Goal: Task Accomplishment & Management: Manage account settings

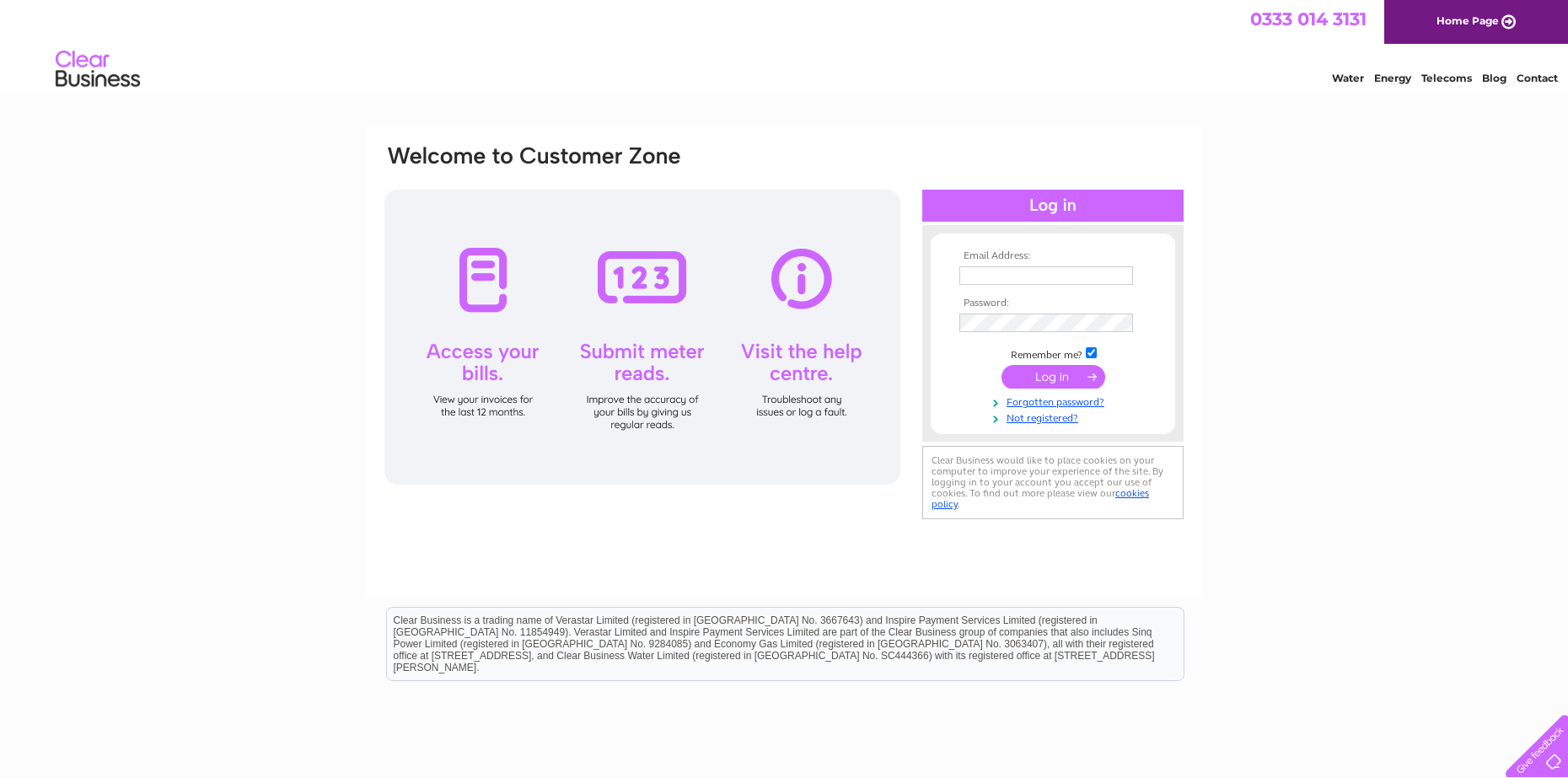
click at [1003, 285] on td at bounding box center [1052, 275] width 195 height 27
click at [1001, 280] on input "text" at bounding box center [1047, 277] width 175 height 21
type input "dominicjbaxter@hotmail.com"
click at [1001, 367] on input "submit" at bounding box center [1053, 378] width 104 height 23
click at [1042, 381] on input "submit" at bounding box center [1053, 376] width 104 height 23
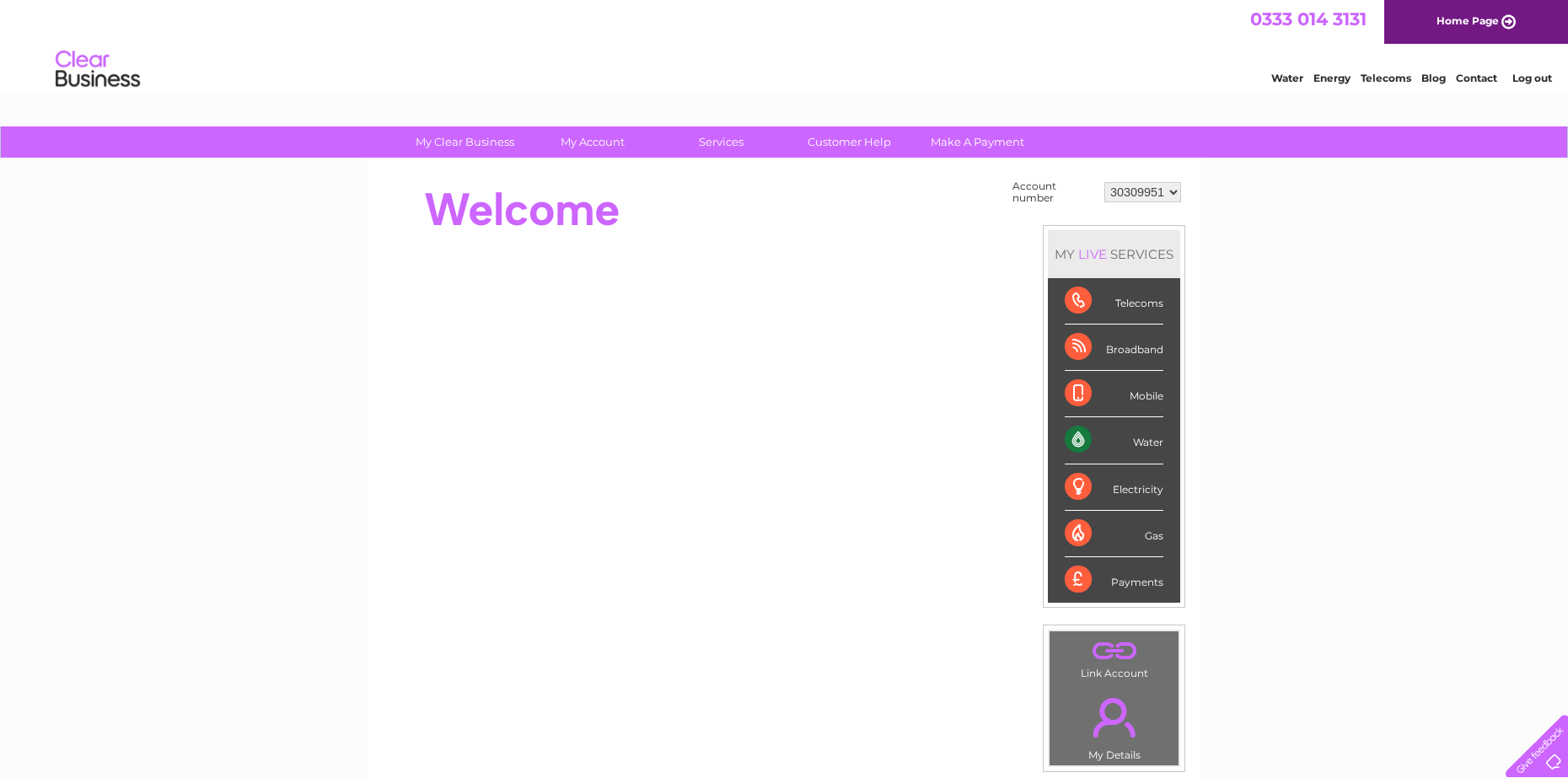
click at [1151, 440] on div "Water" at bounding box center [1114, 441] width 99 height 46
click at [1085, 441] on div "Water" at bounding box center [1114, 441] width 99 height 46
click at [1076, 437] on div "Water" at bounding box center [1114, 441] width 99 height 46
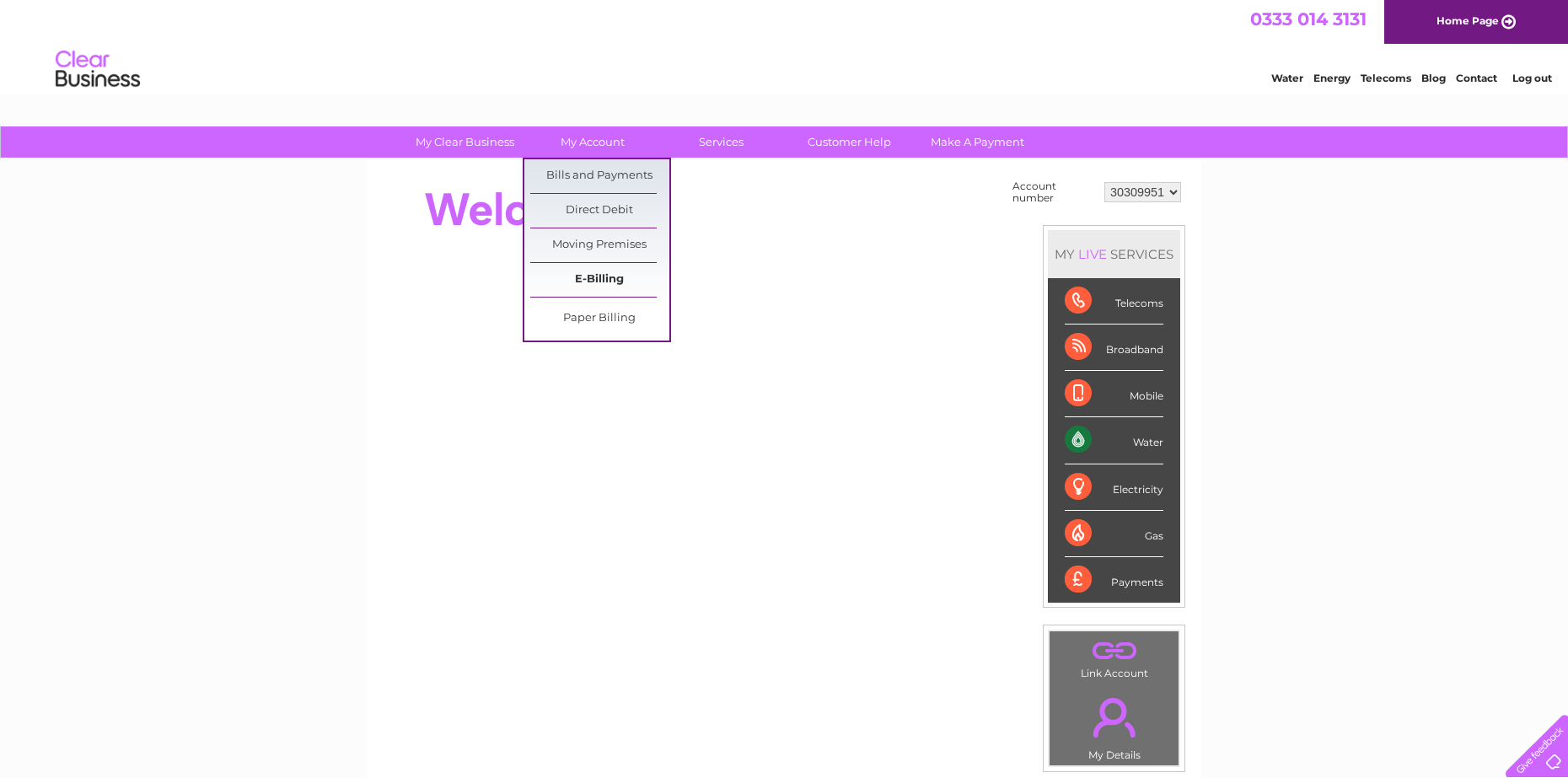
click at [600, 275] on link "E-Billing" at bounding box center [600, 280] width 139 height 34
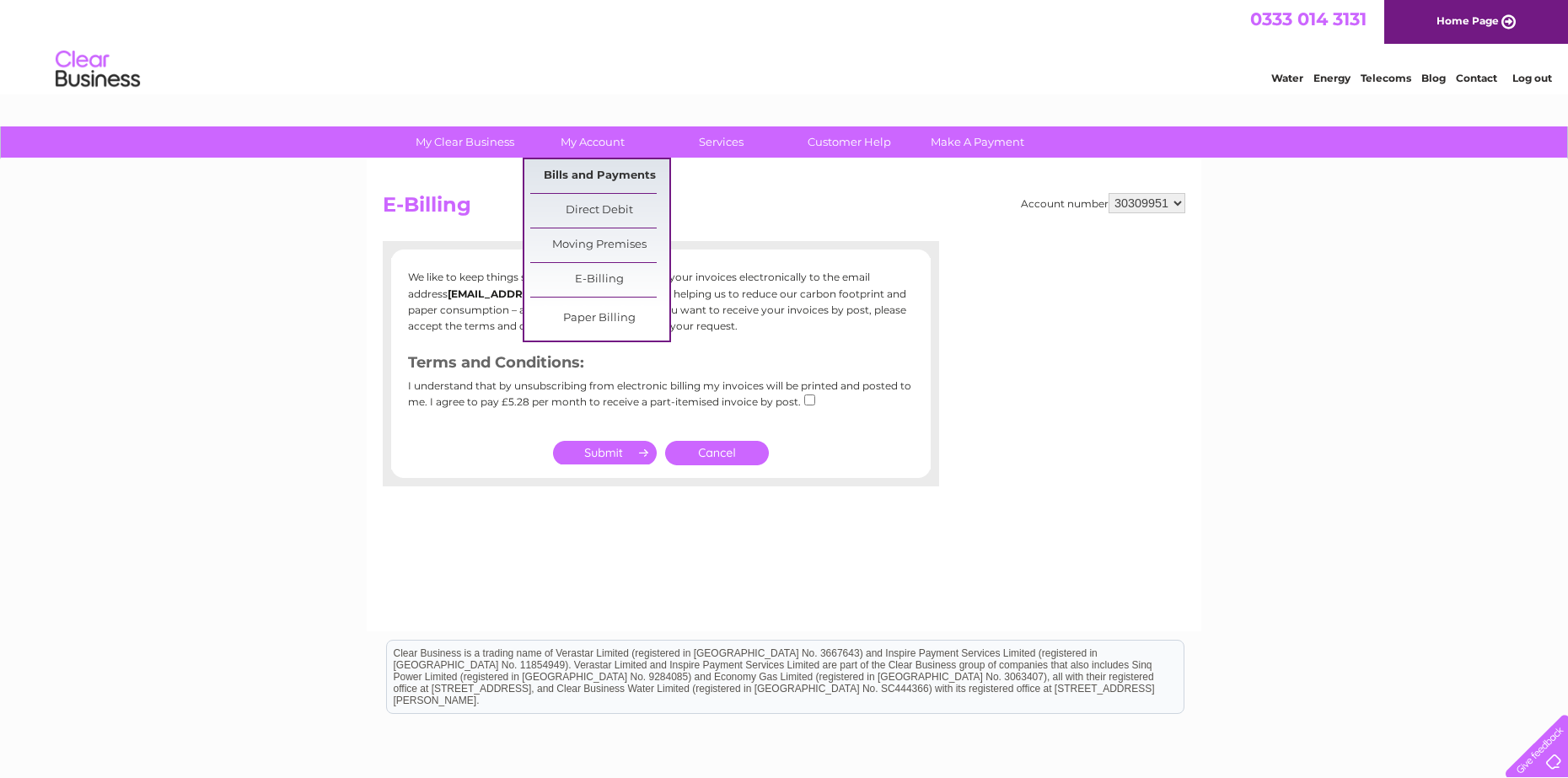
click at [600, 169] on link "Bills and Payments" at bounding box center [600, 176] width 139 height 34
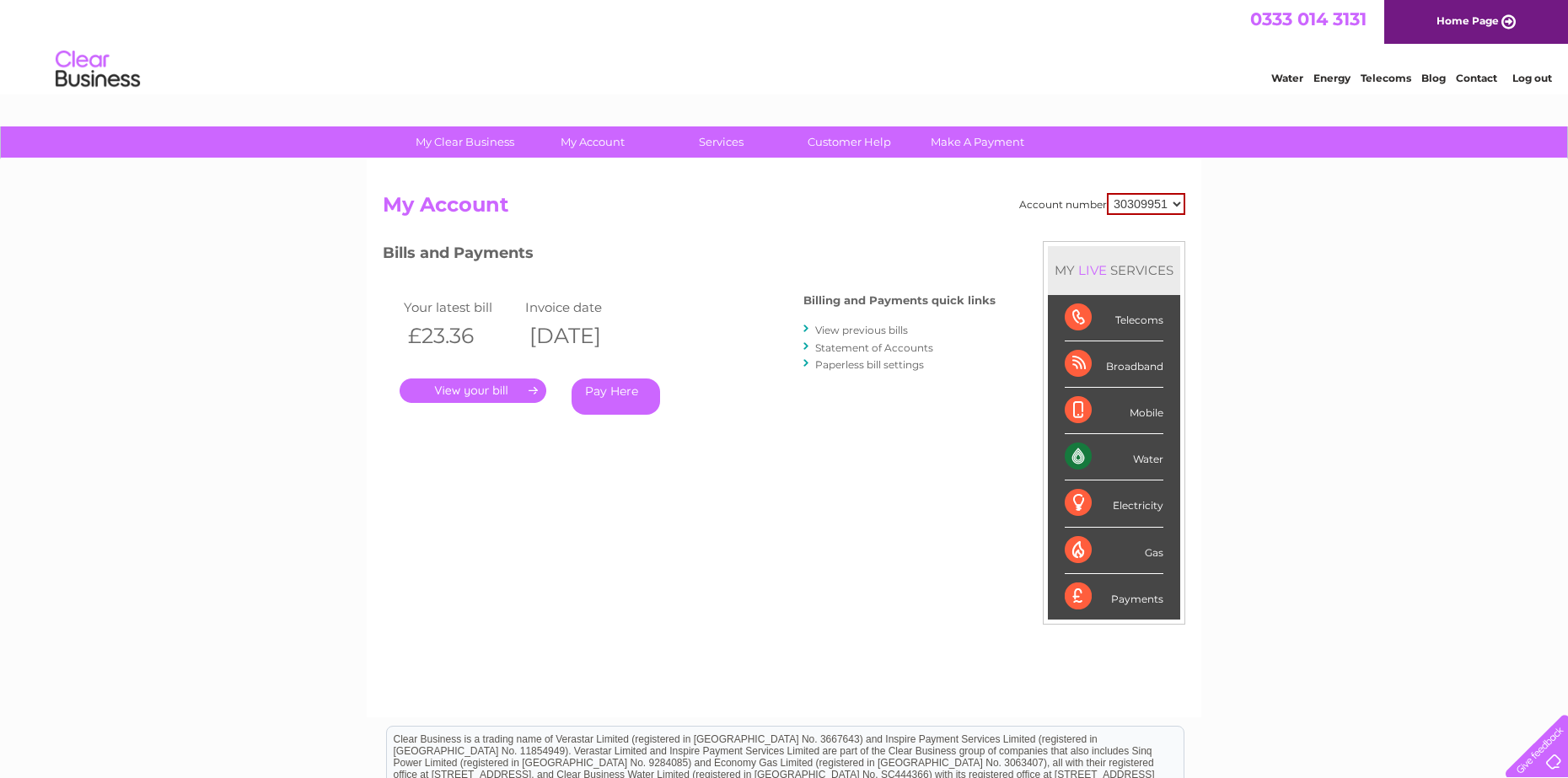
click at [528, 390] on link "." at bounding box center [472, 391] width 146 height 24
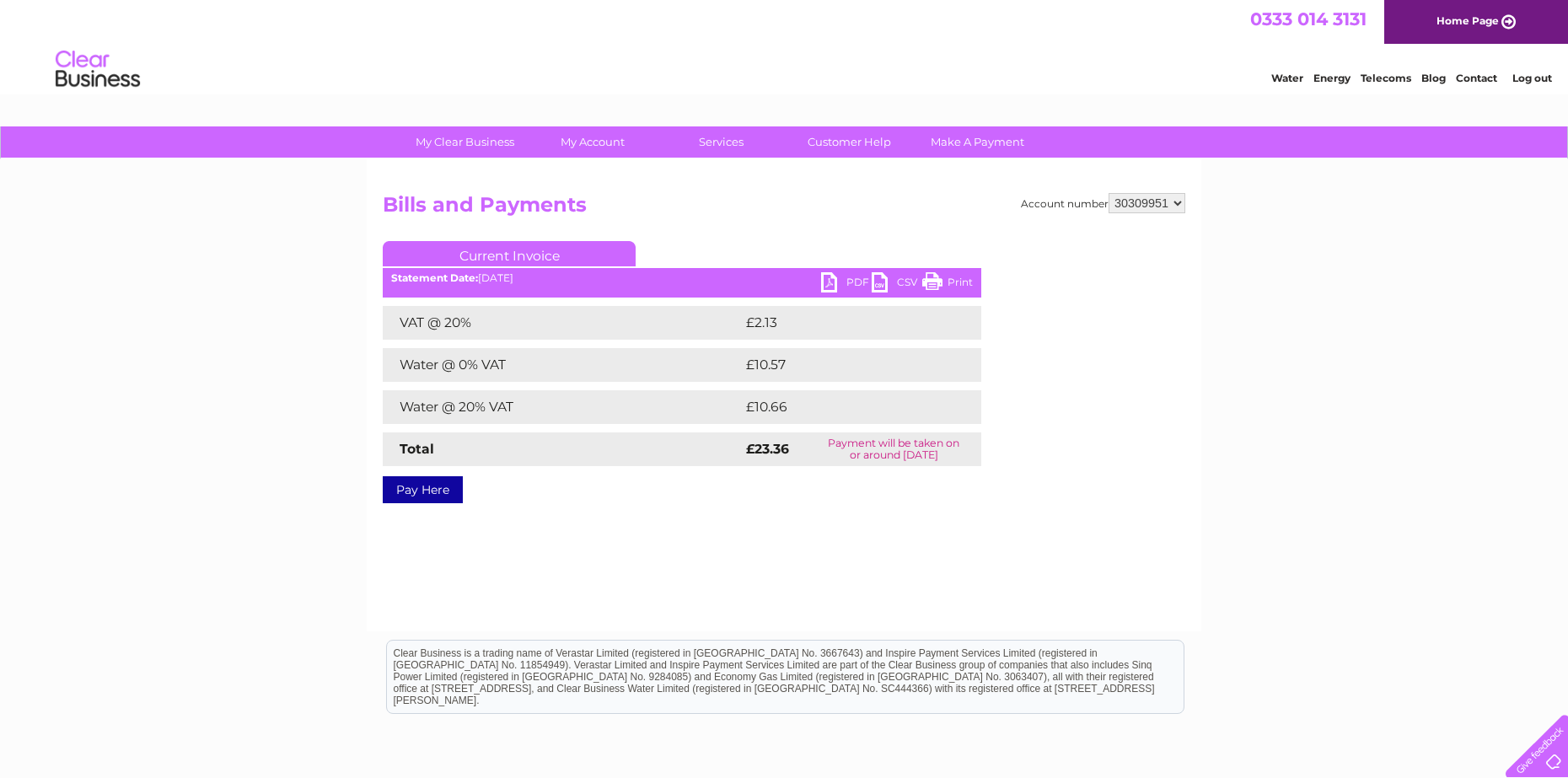
scroll to position [1, 0]
click at [845, 278] on link "PDF" at bounding box center [845, 284] width 51 height 24
